Goal: Task Accomplishment & Management: Use online tool/utility

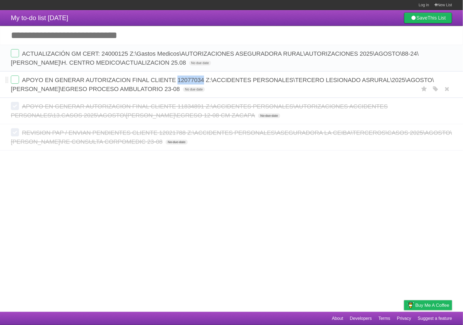
drag, startPoint x: 204, startPoint y: 81, endPoint x: 179, endPoint y: 83, distance: 25.1
click at [179, 83] on span "APOYO EN GENERAR AUTORIZACION FINAL CLIENTE 12077034 Z:\ACCIDENTES PERSONALES\T…" at bounding box center [222, 85] width 423 height 16
drag, startPoint x: 207, startPoint y: 62, endPoint x: 22, endPoint y: 56, distance: 185.0
click at [22, 56] on form "ACTUALIZACIÓN GM CERT: 24000125 Z:\Gastos Medicos\AUTORIZACIONES ASEGURADORA RU…" at bounding box center [231, 58] width 441 height 18
copy form "ACTUALIZACIÓN GM CERT: 24000125 Z:\Gastos Medicos\AUTORIZACIONES ASEGURADORA RU…"
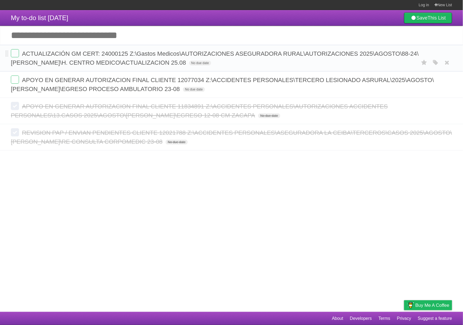
click at [226, 54] on span "ACTUALIZACIÓN GM CERT: 24000125 Z:\Gastos Medicos\AUTORIZACIONES ASEGURADORA RU…" at bounding box center [215, 58] width 408 height 16
click at [225, 56] on form "ACTUALIZACIÓN GM CERT: 24000125 Z:\Gastos Medicos\AUTORIZACIONES ASEGURADORA RU…" at bounding box center [231, 58] width 441 height 18
drag, startPoint x: 207, startPoint y: 63, endPoint x: 21, endPoint y: 53, distance: 186.3
click at [21, 53] on form "ACTUALIZACIÓN GM CERT: 24000125 Z:\Gastos Medicos\AUTORIZACIONES ASEGURADORA RU…" at bounding box center [231, 58] width 441 height 18
click at [225, 36] on input "Add another task" at bounding box center [231, 35] width 463 height 19
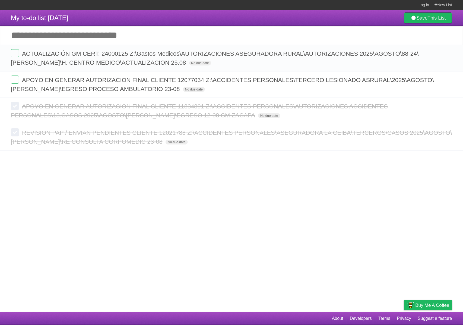
paste input "**********"
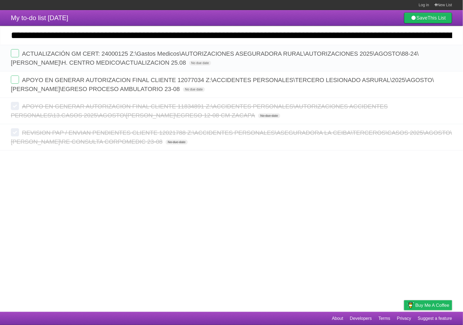
scroll to position [0, 472]
type input "**********"
click input "*********" at bounding box center [0, 0] width 0 height 0
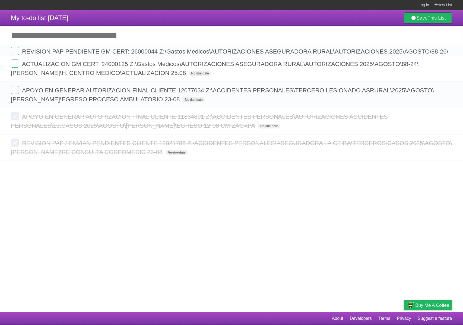
scroll to position [0, 0]
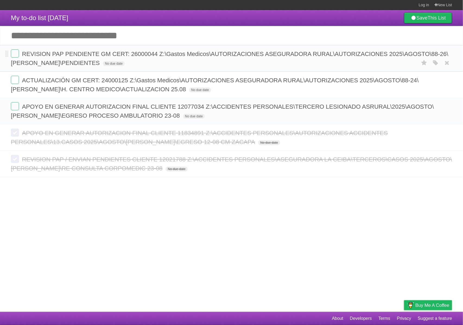
drag, startPoint x: 144, startPoint y: 64, endPoint x: 24, endPoint y: 58, distance: 119.9
click at [24, 58] on form "REVISION PAP PENDIENTE GM CERT: 26000044 Z:\Gastos Medicos\AUTORIZACIONES ASEGU…" at bounding box center [231, 58] width 441 height 18
copy span "REVISION PAP PENDIENTE GM CERT: 26000044 Z:\Gastos Medicos\AUTORIZACIONES ASEGU…"
click at [13, 54] on label at bounding box center [15, 53] width 8 height 8
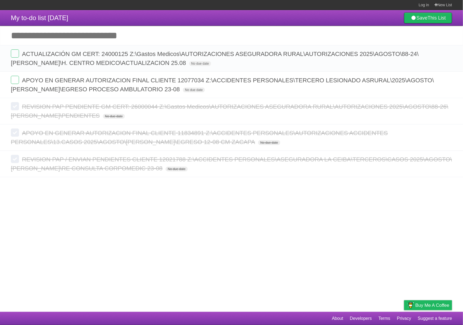
click at [124, 28] on input "Add another task" at bounding box center [231, 35] width 463 height 19
click at [122, 33] on input "Add another task" at bounding box center [231, 35] width 463 height 19
paste input "**********"
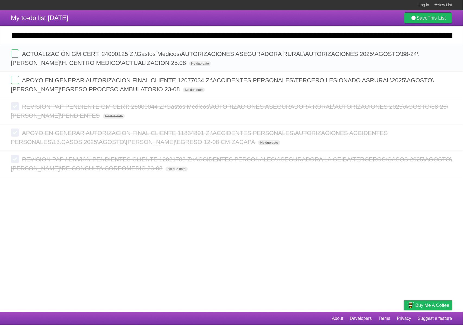
scroll to position [0, 726]
type input "**********"
click input "*********" at bounding box center [0, 0] width 0 height 0
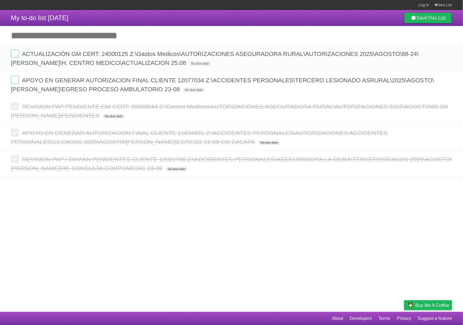
scroll to position [0, 0]
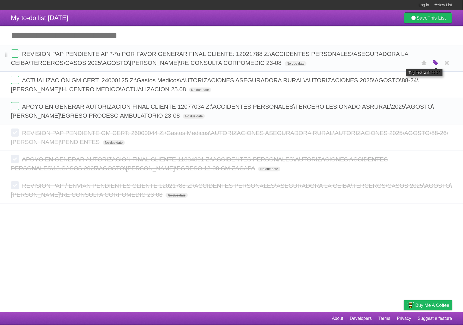
click at [439, 64] on icon "button" at bounding box center [436, 62] width 8 height 7
click at [406, 62] on label "Purple" at bounding box center [405, 63] width 6 height 6
drag, startPoint x: 326, startPoint y: 63, endPoint x: 0, endPoint y: 54, distance: 326.2
click at [0, 54] on li "REVISION PAP PENDIENTE AP *-*o POR FAVOR GENERAR FINAL CLIENTE: 12021788 Z:\ACC…" at bounding box center [231, 58] width 463 height 27
copy form "REVISION PAP PENDIENTE AP *-*o POR FAVOR GENERAR FINAL CLIENTE: 12021788 Z:\ACC…"
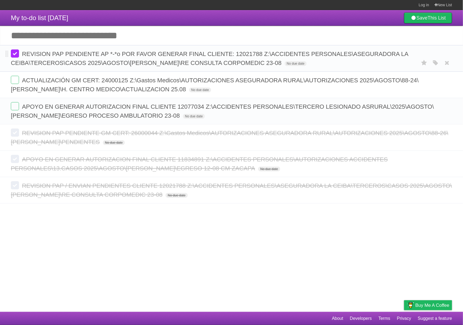
click at [14, 51] on label at bounding box center [15, 53] width 8 height 8
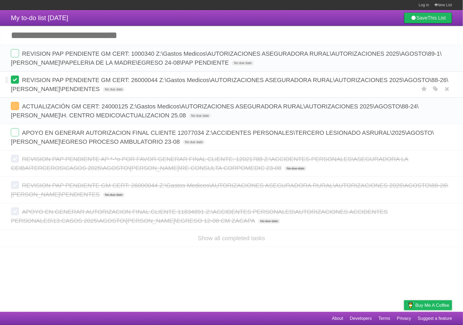
click at [12, 81] on label at bounding box center [15, 79] width 8 height 8
